Goal: Information Seeking & Learning: Learn about a topic

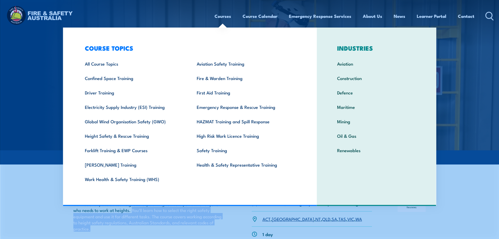
click at [222, 14] on link "Courses" at bounding box center [222, 16] width 16 height 14
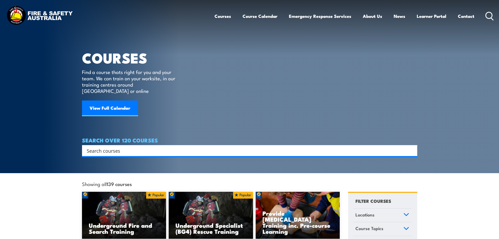
click at [152, 146] on input "Search input" at bounding box center [246, 150] width 319 height 8
type input "gas test stmosphere"
click at [125, 146] on input "Search input" at bounding box center [246, 150] width 319 height 8
type input "gas test"
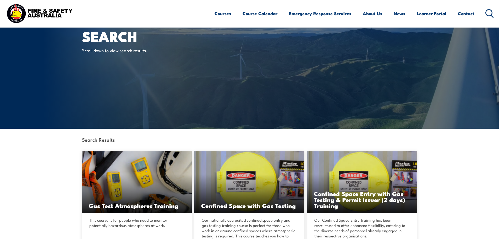
scroll to position [79, 0]
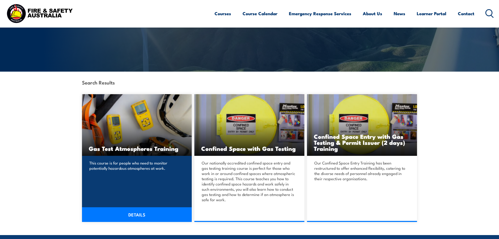
click at [141, 150] on h3 "Gas Test Atmospheres Training" at bounding box center [137, 148] width 96 height 6
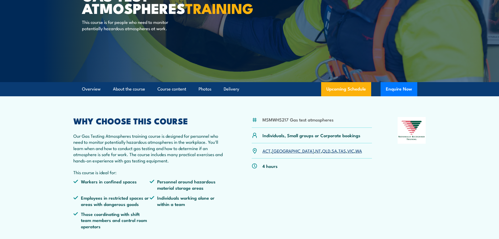
scroll to position [79, 0]
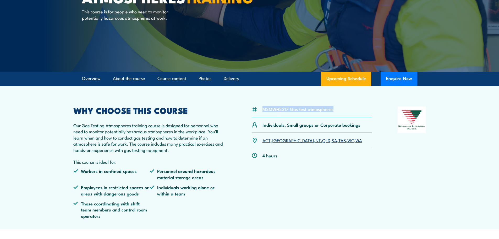
drag, startPoint x: 337, startPoint y: 110, endPoint x: 263, endPoint y: 111, distance: 73.8
click at [263, 111] on div "MSMWHS217 Gas test atmospheres" at bounding box center [312, 111] width 120 height 11
copy li "MSMWHS217 Gas test atmospheres"
